Goal: Task Accomplishment & Management: Use online tool/utility

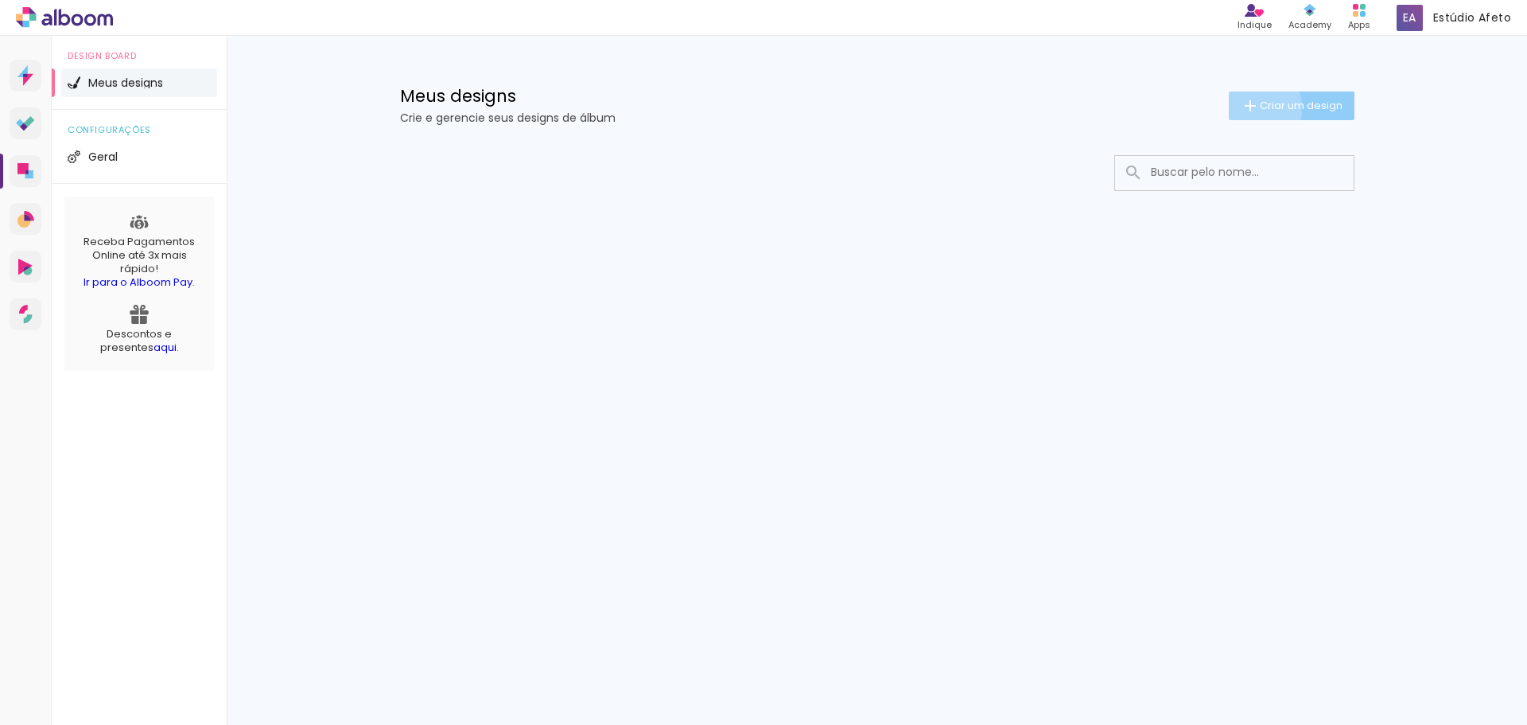
click at [1248, 108] on iron-icon at bounding box center [1250, 105] width 19 height 19
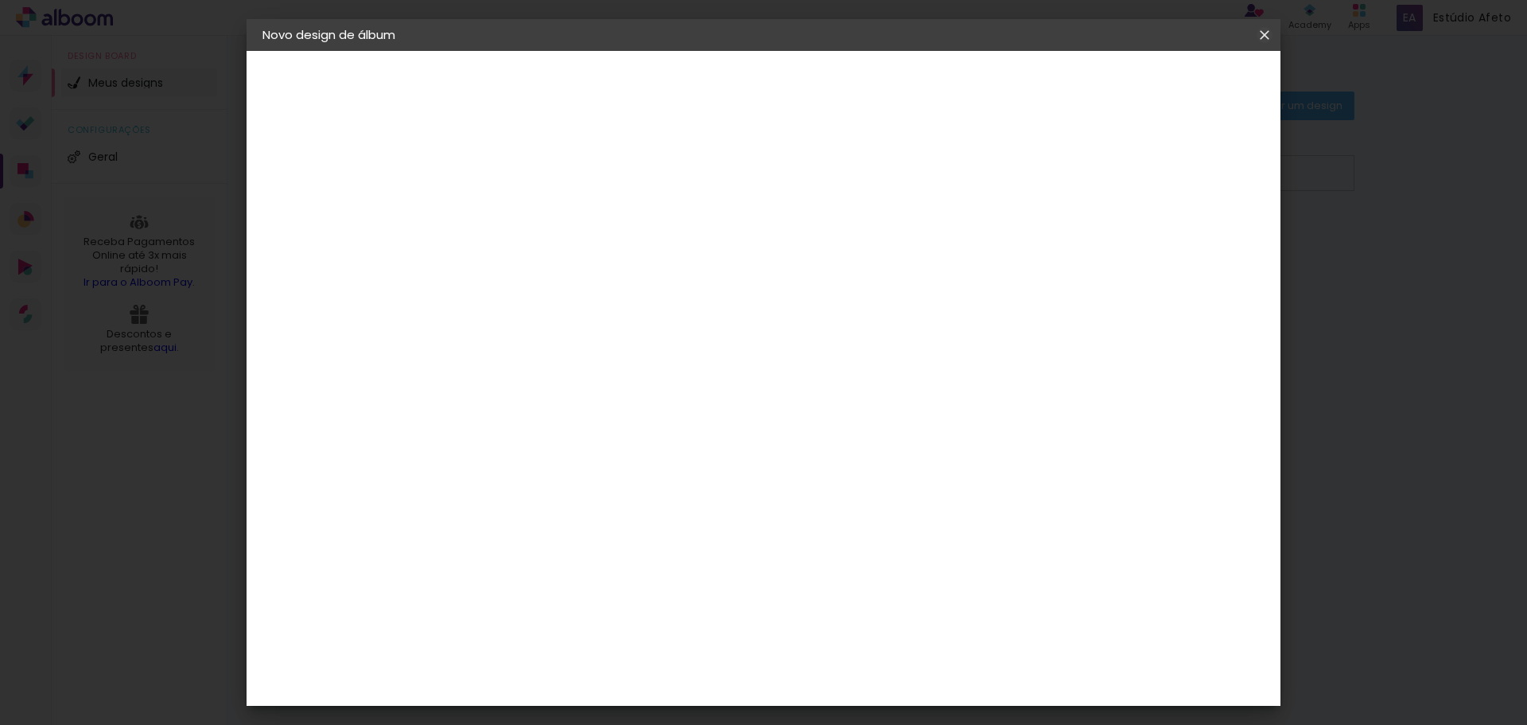
click at [0, 0] on iron-icon at bounding box center [0, 0] width 0 height 0
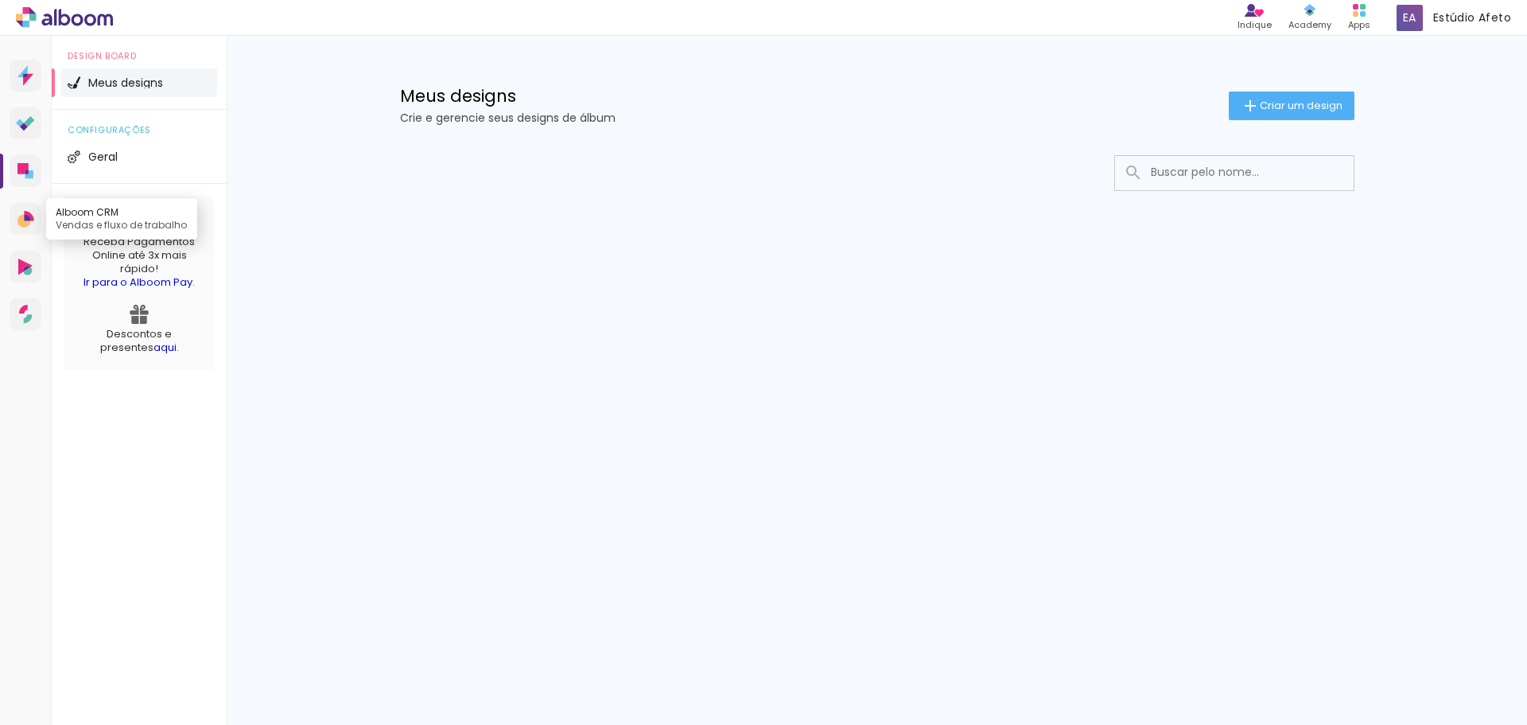
click at [29, 217] on icon at bounding box center [27, 217] width 6 height 6
click at [30, 73] on icon at bounding box center [26, 75] width 16 height 21
